Goal: Information Seeking & Learning: Learn about a topic

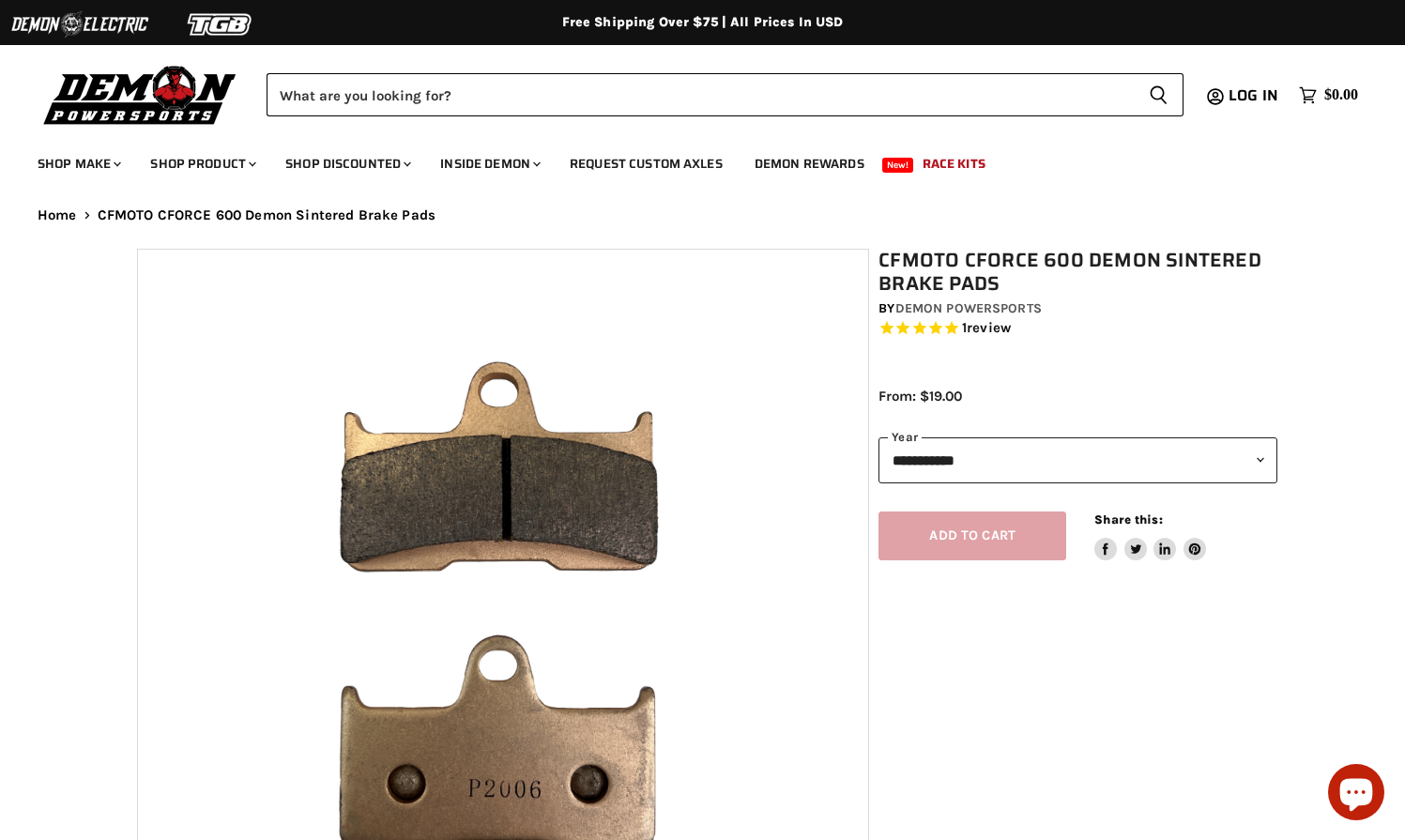
select select "******"
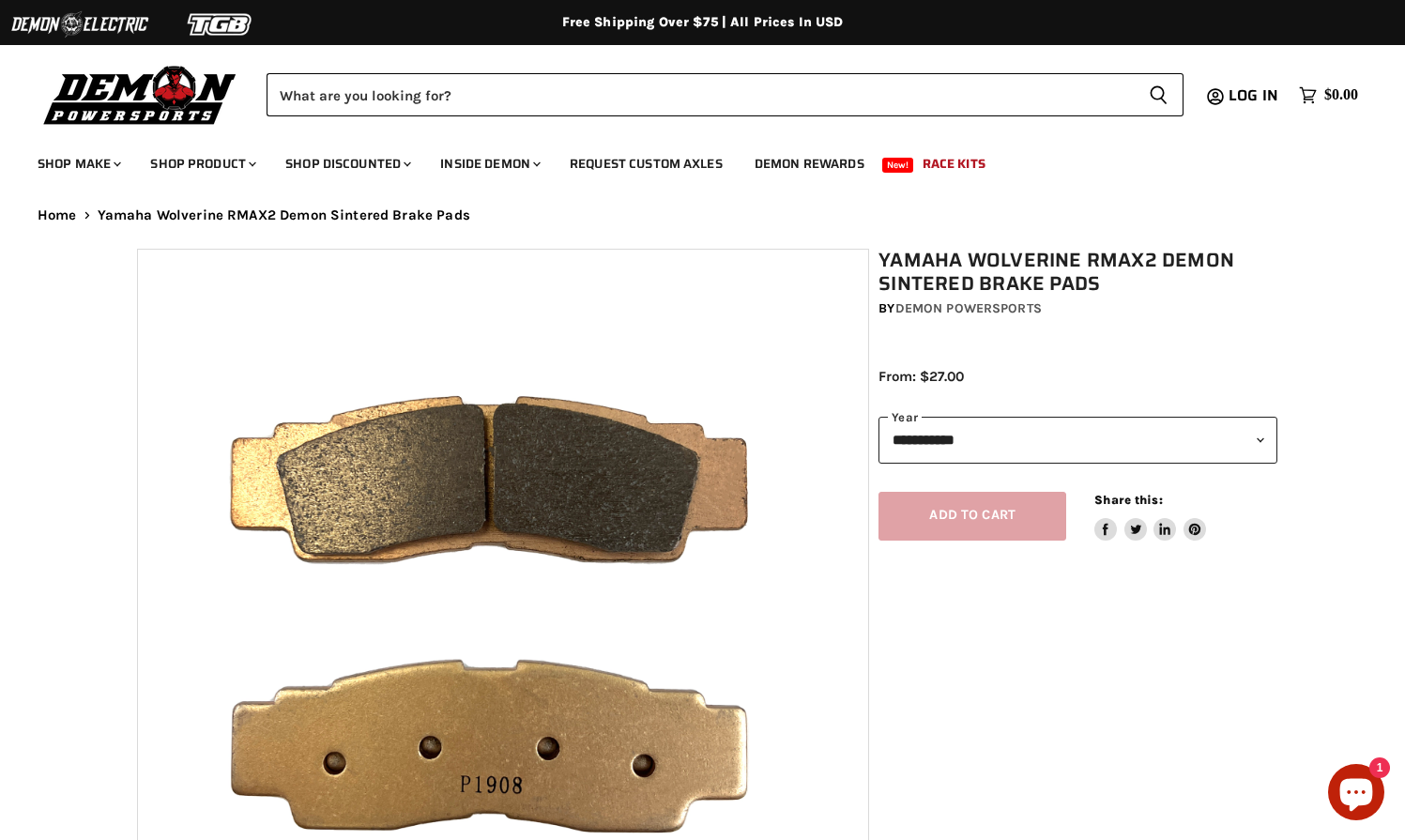
select select "******"
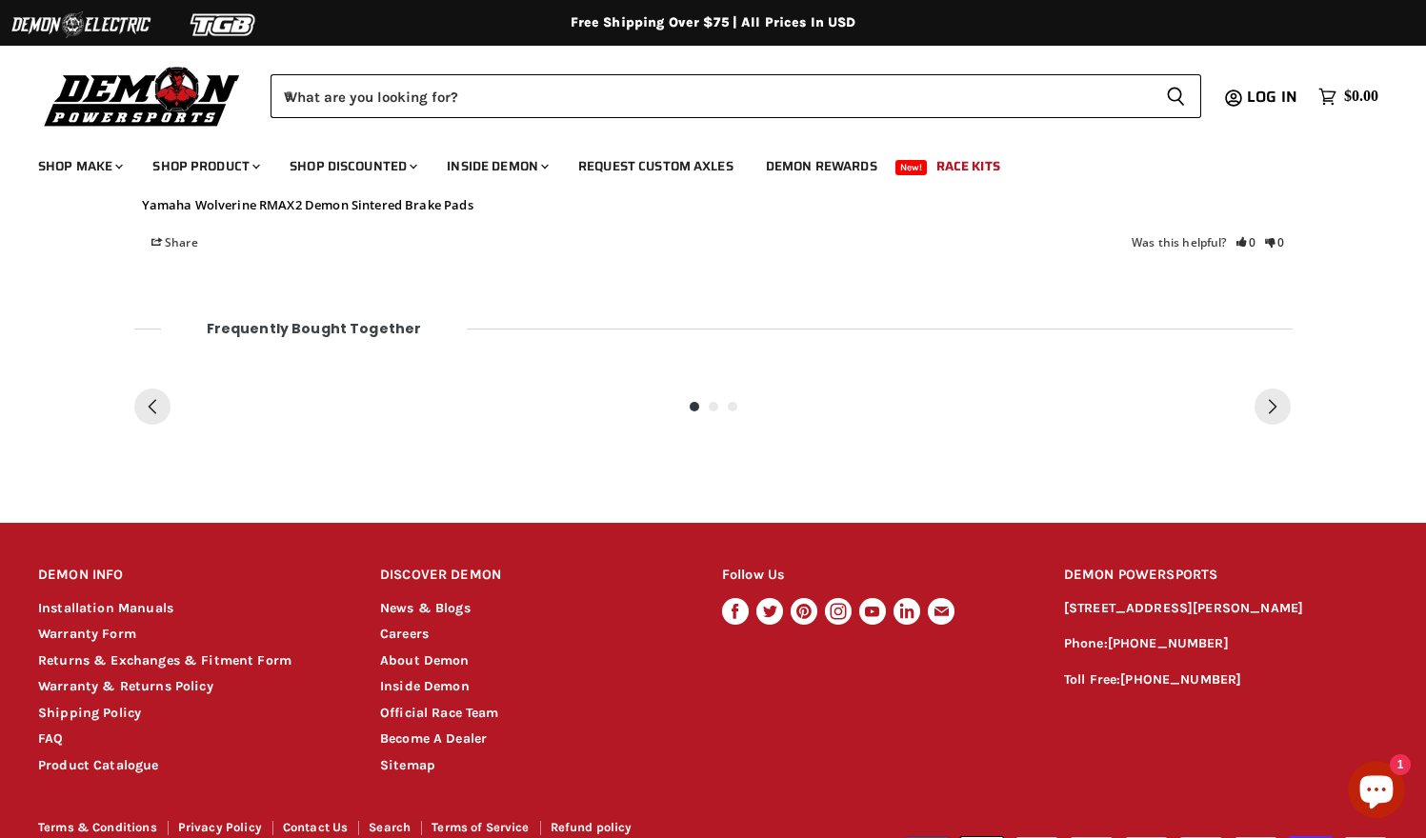
scroll to position [1753, 0]
